Goal: Transaction & Acquisition: Purchase product/service

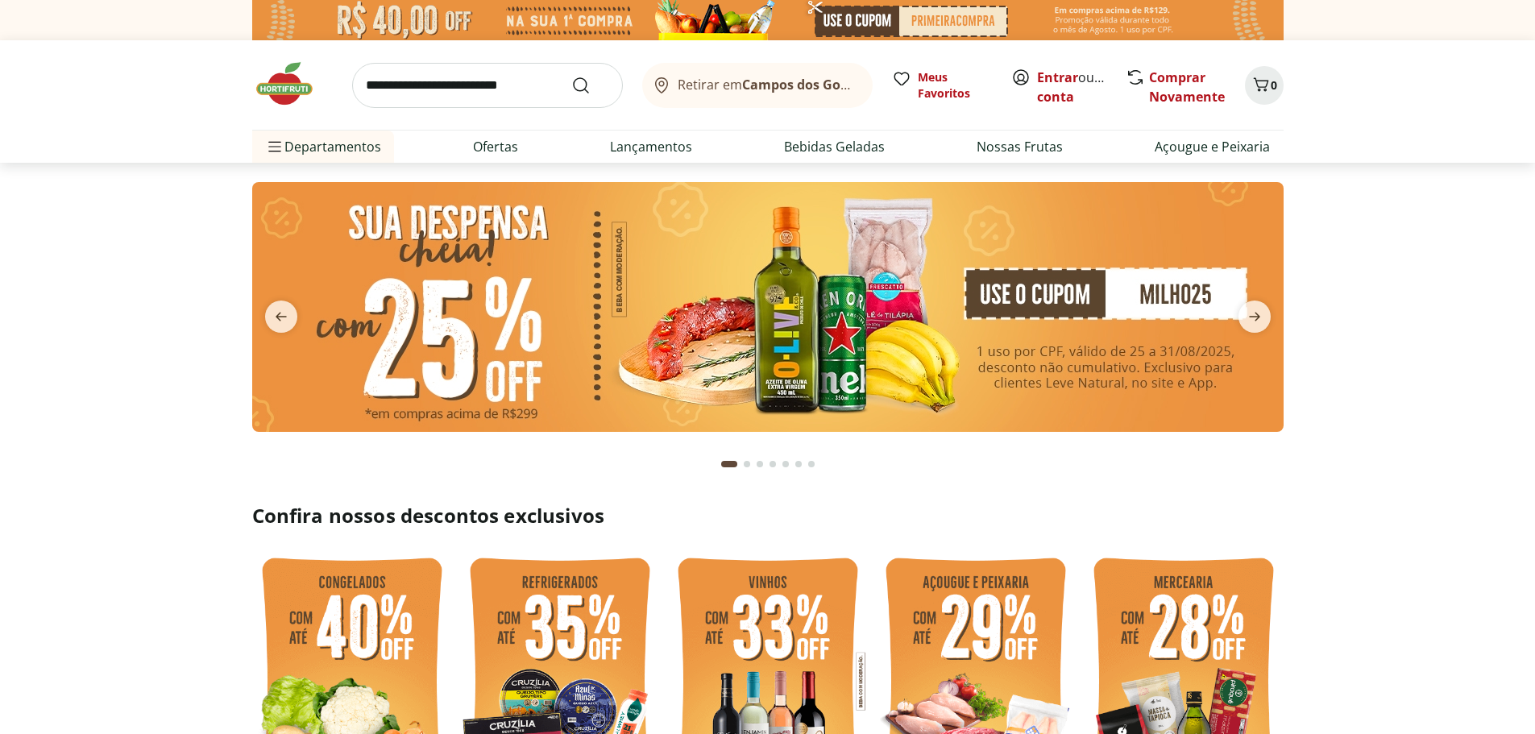
click at [402, 79] on input "search" at bounding box center [487, 85] width 271 height 45
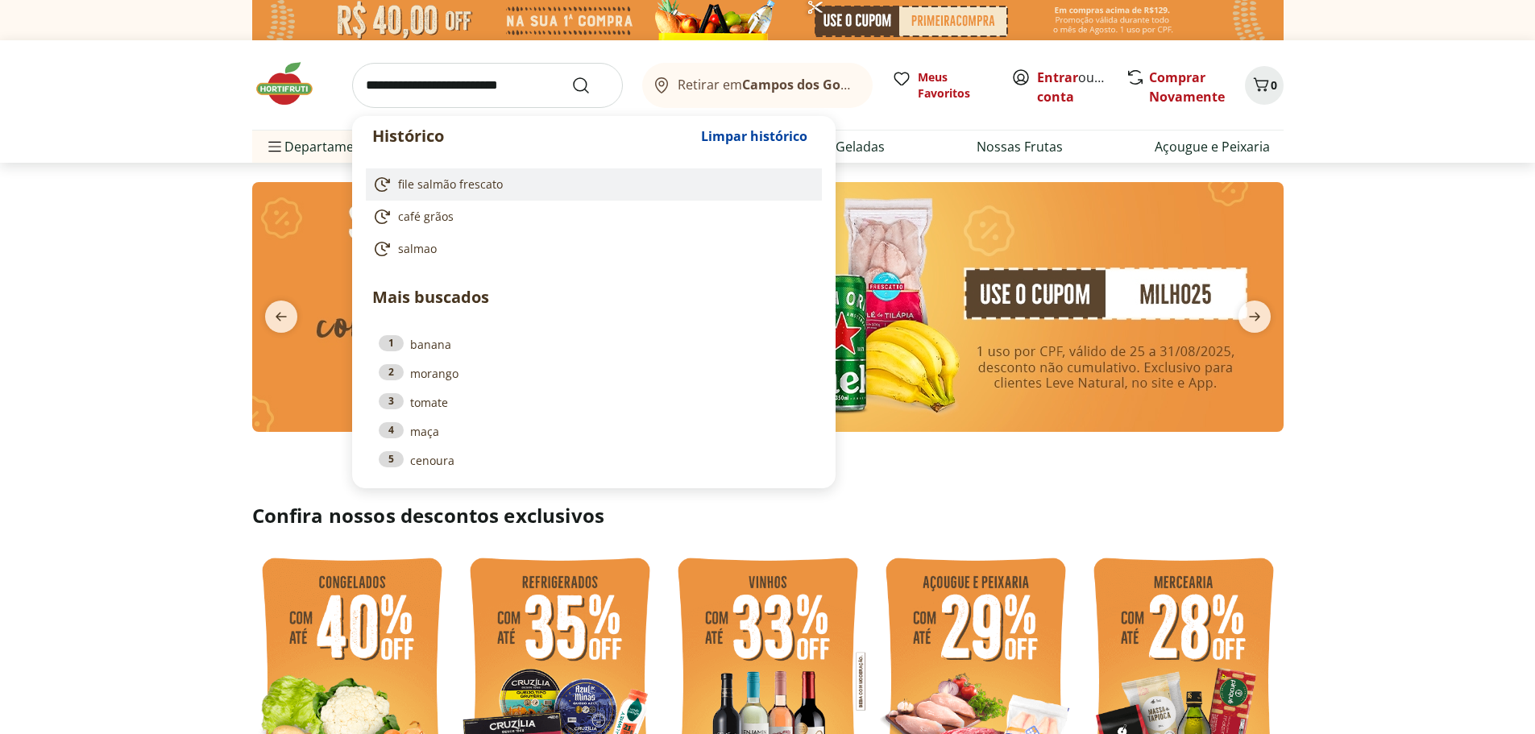
click at [432, 187] on span "file salmão frescato" at bounding box center [450, 184] width 105 height 16
type input "**********"
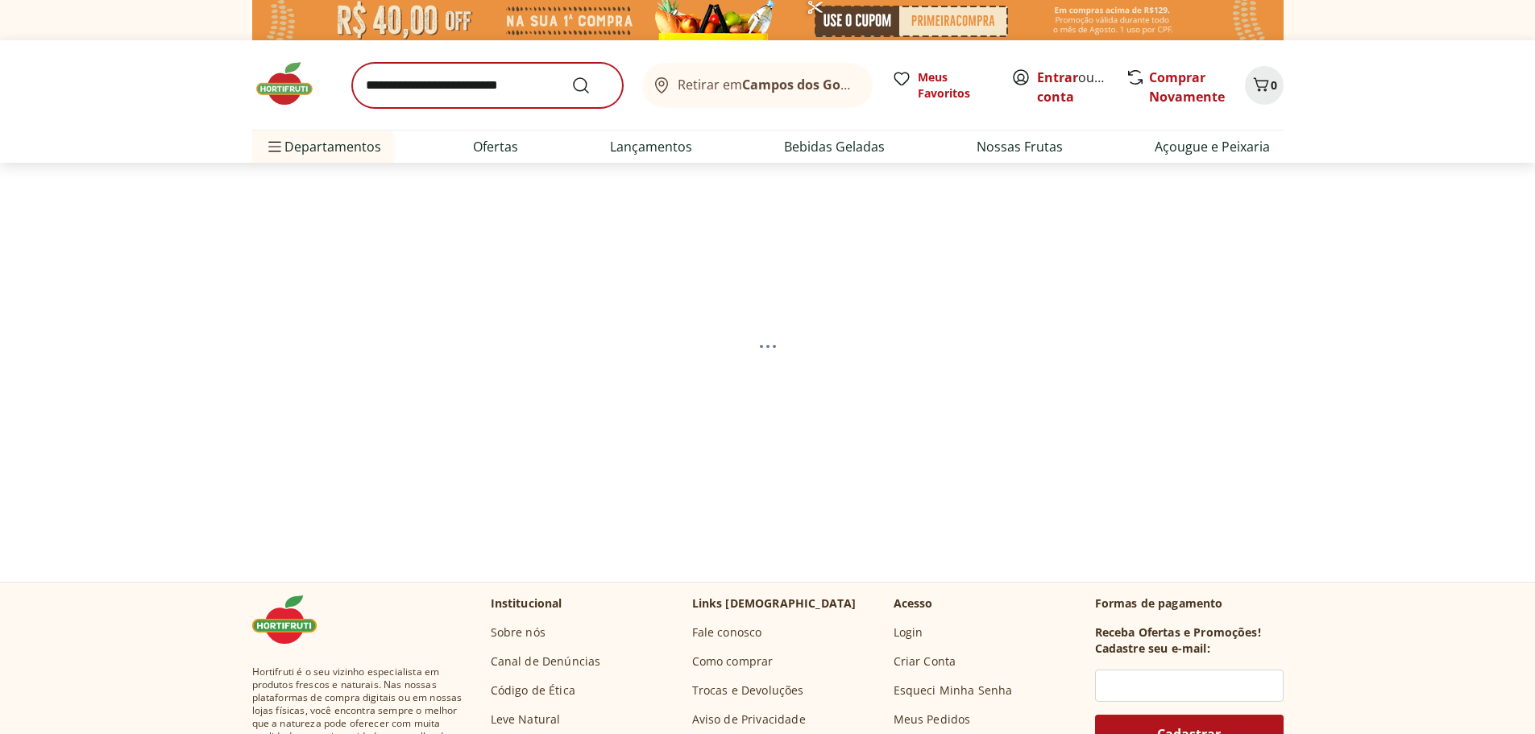
select select "**********"
